Goal: Task Accomplishment & Management: Manage account settings

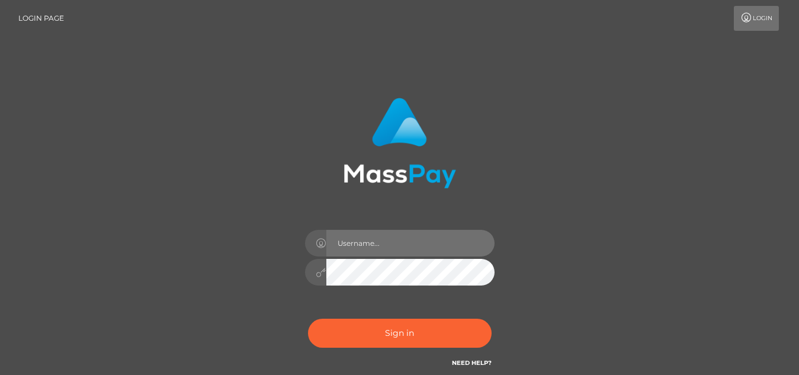
click at [366, 245] on input "text" at bounding box center [410, 243] width 168 height 27
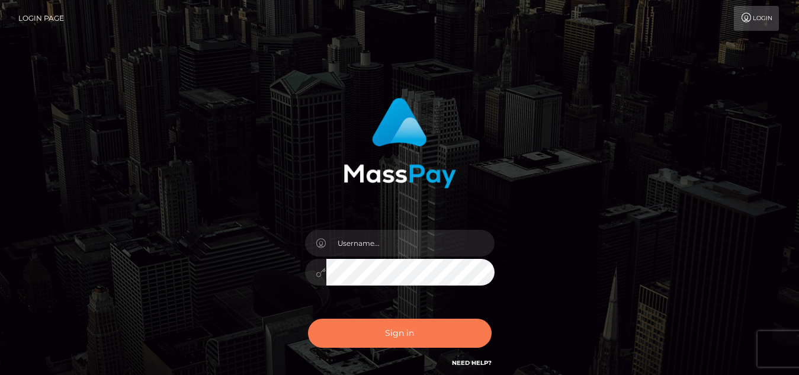
click at [374, 332] on button "Sign in" at bounding box center [400, 333] width 184 height 29
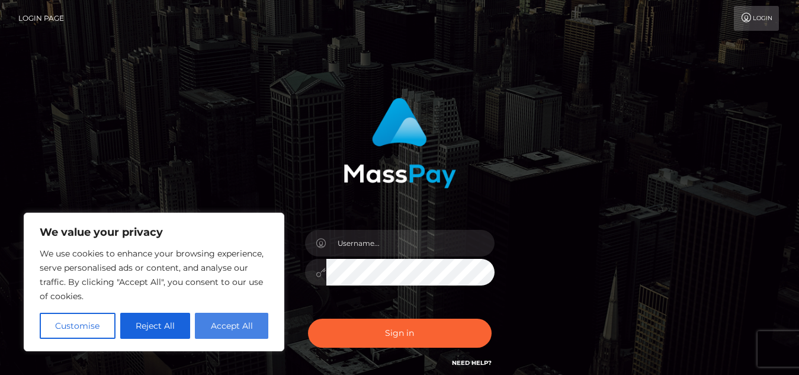
click at [222, 329] on button "Accept All" at bounding box center [231, 326] width 73 height 26
checkbox input "true"
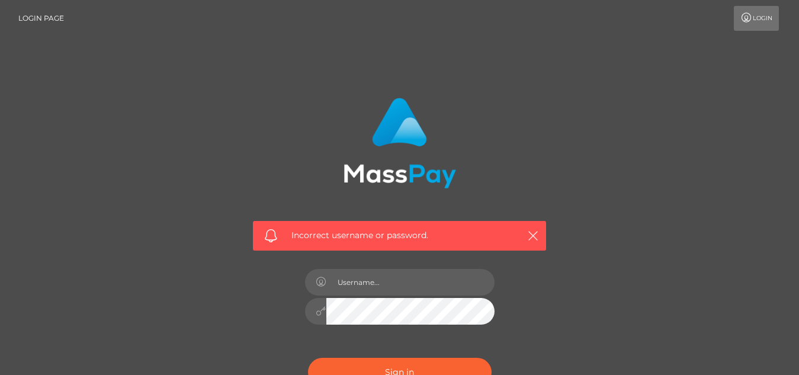
click at [595, 291] on div "Incorrect username or password." at bounding box center [399, 259] width 675 height 341
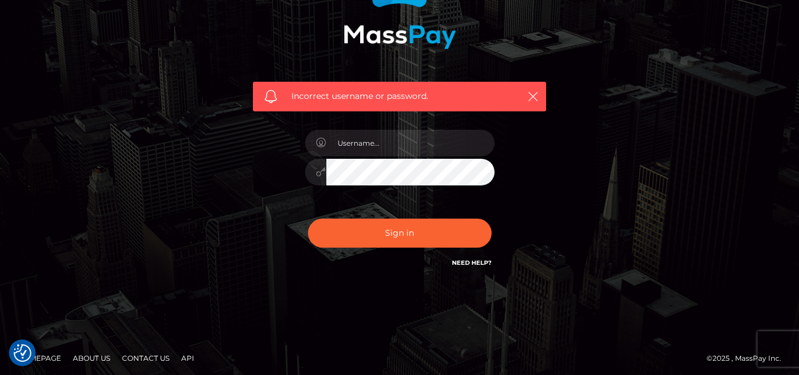
scroll to position [143, 0]
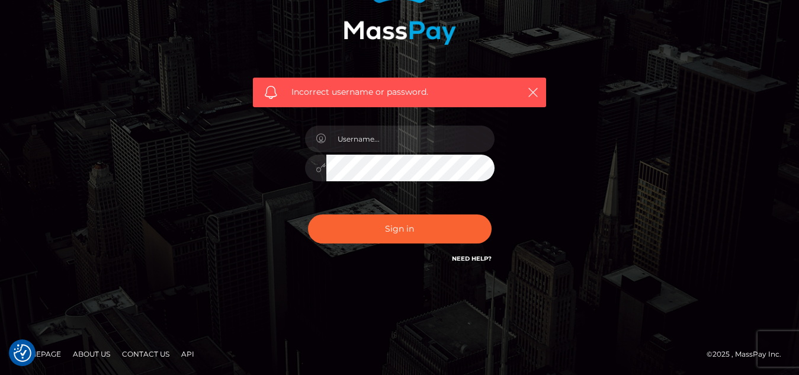
click at [158, 355] on link "Contact Us" at bounding box center [145, 354] width 57 height 18
click at [153, 215] on div "Incorrect username or password." at bounding box center [399, 115] width 675 height 341
click at [473, 258] on link "Need Help?" at bounding box center [472, 259] width 40 height 8
click at [584, 113] on div "Incorrect username or password." at bounding box center [399, 115] width 675 height 341
click at [527, 91] on icon "button" at bounding box center [533, 92] width 12 height 12
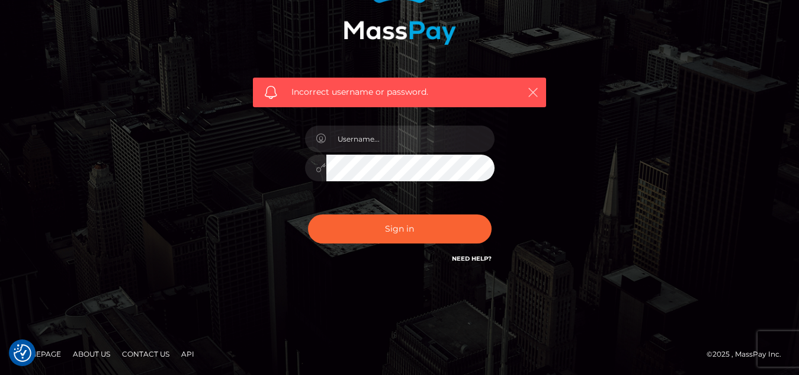
click at [536, 89] on icon "button" at bounding box center [533, 92] width 12 height 12
click at [386, 146] on input "text" at bounding box center [410, 139] width 168 height 27
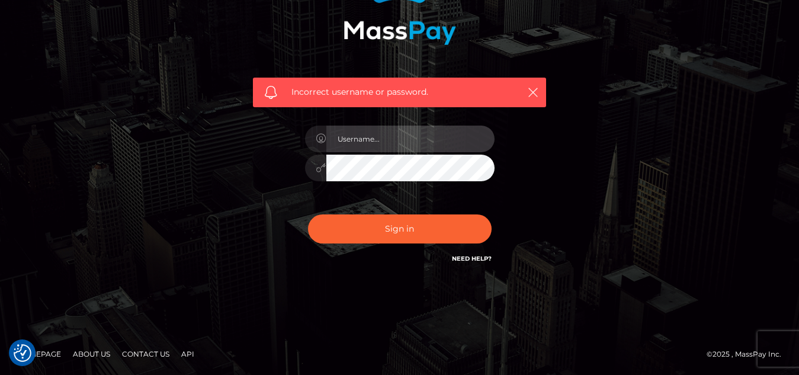
type input "patanamsa"
click at [468, 258] on link "Need Help?" at bounding box center [472, 259] width 40 height 8
click at [563, 161] on div "Incorrect username or password. patanamsa" at bounding box center [399, 115] width 329 height 341
